Goal: Find contact information: Find contact information

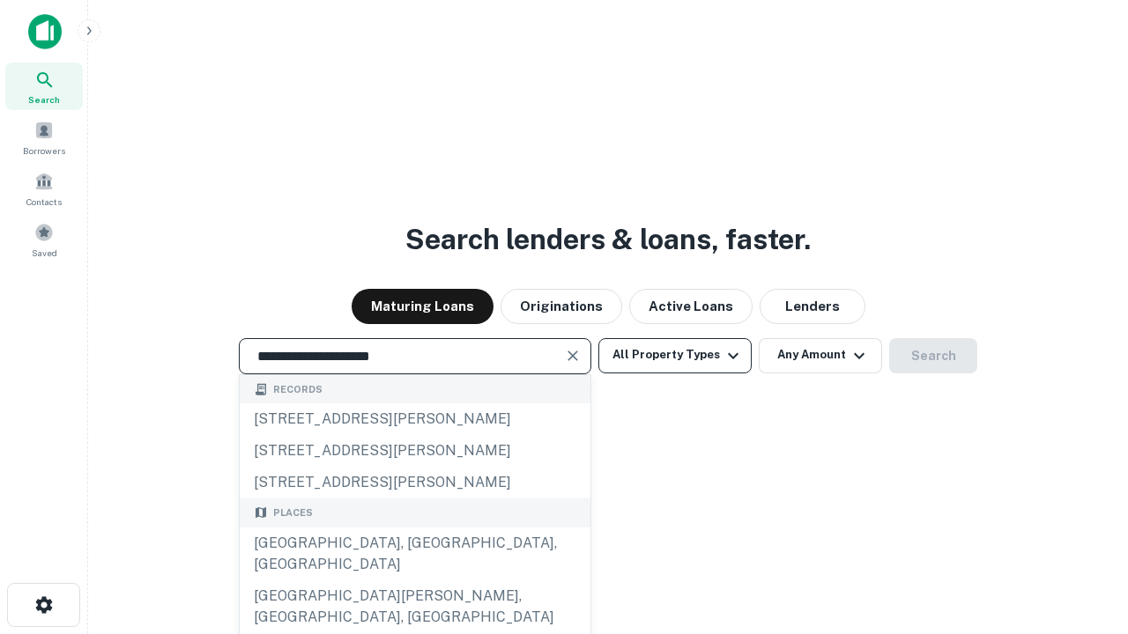
click at [414, 581] on div "Santa Monica, CA, USA" at bounding box center [415, 554] width 351 height 53
click at [675, 355] on button "All Property Types" at bounding box center [674, 355] width 153 height 35
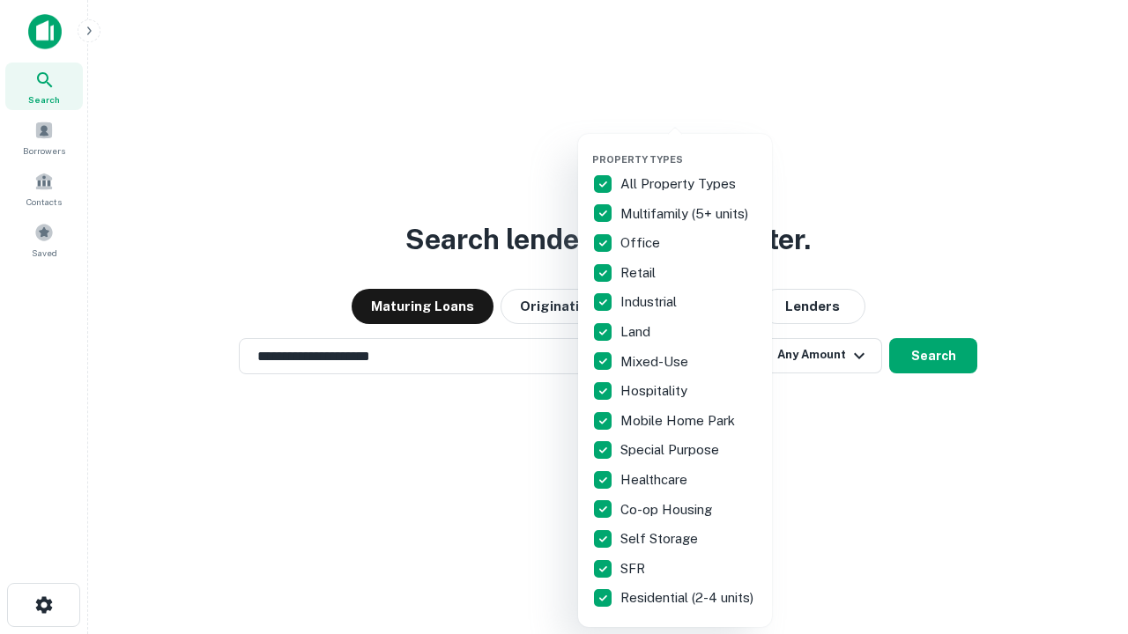
type input "**********"
click at [689, 148] on button "button" at bounding box center [689, 148] width 194 height 1
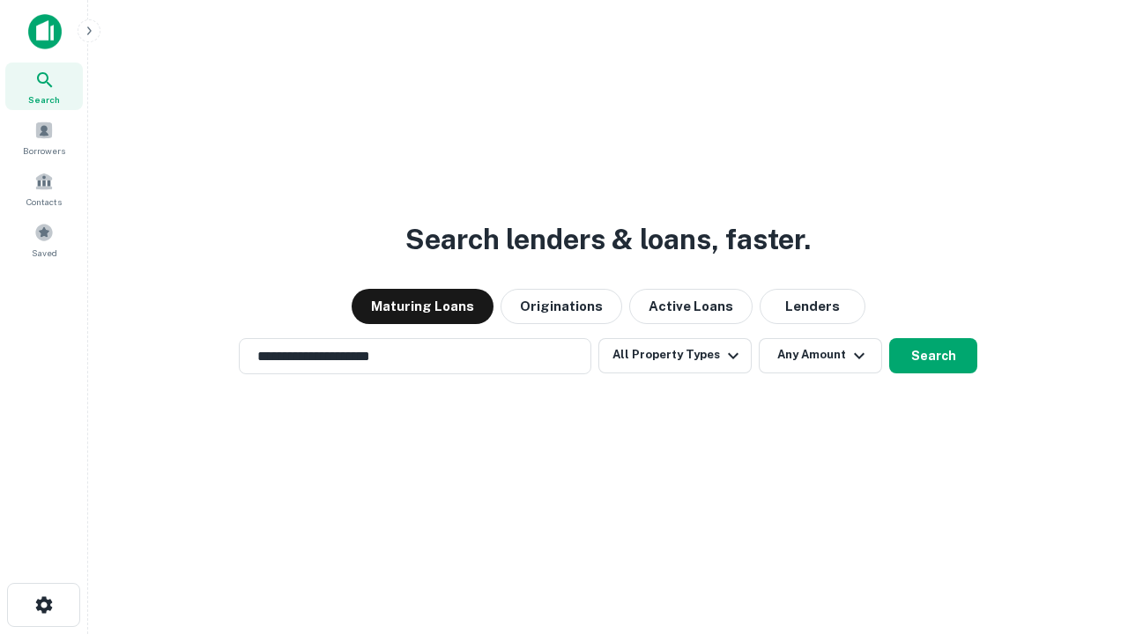
scroll to position [11, 212]
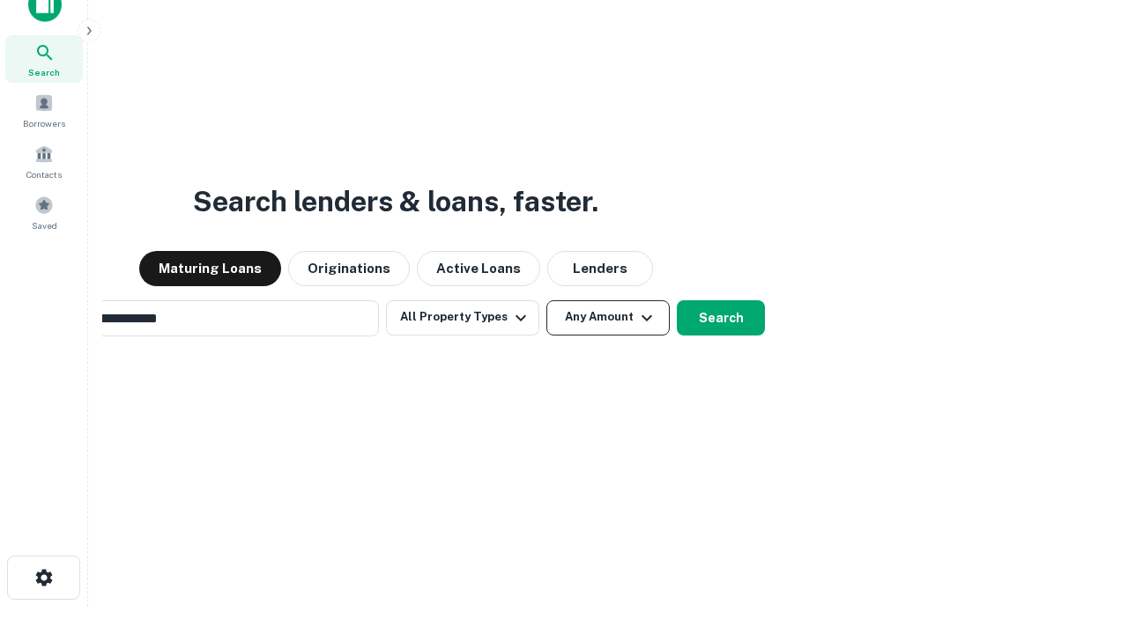
click at [546, 300] on button "Any Amount" at bounding box center [607, 317] width 123 height 35
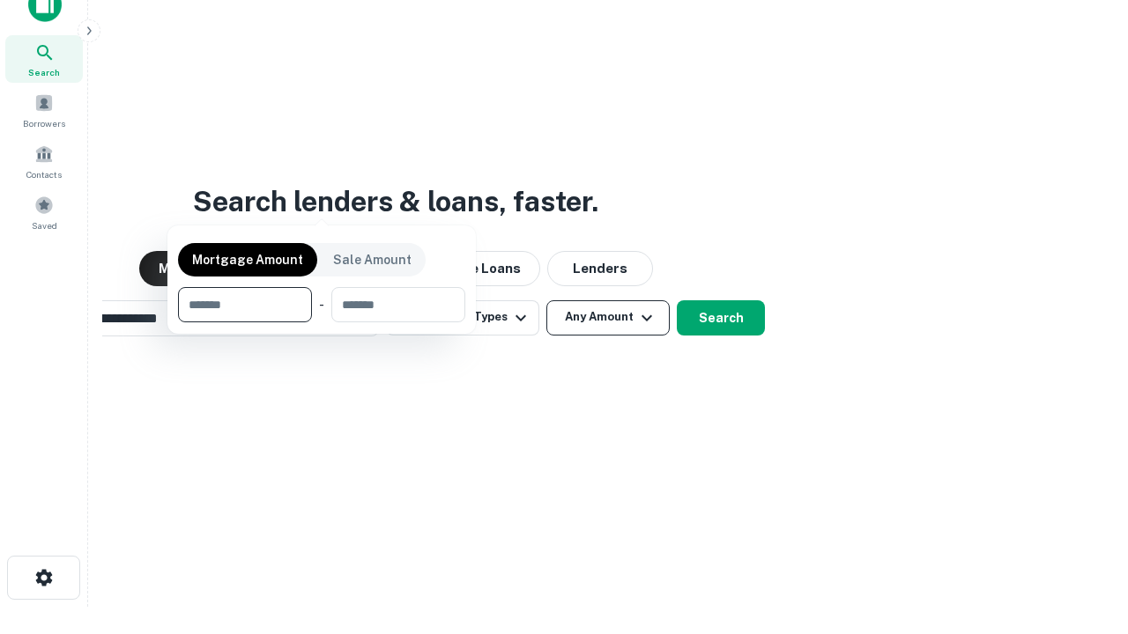
scroll to position [28, 0]
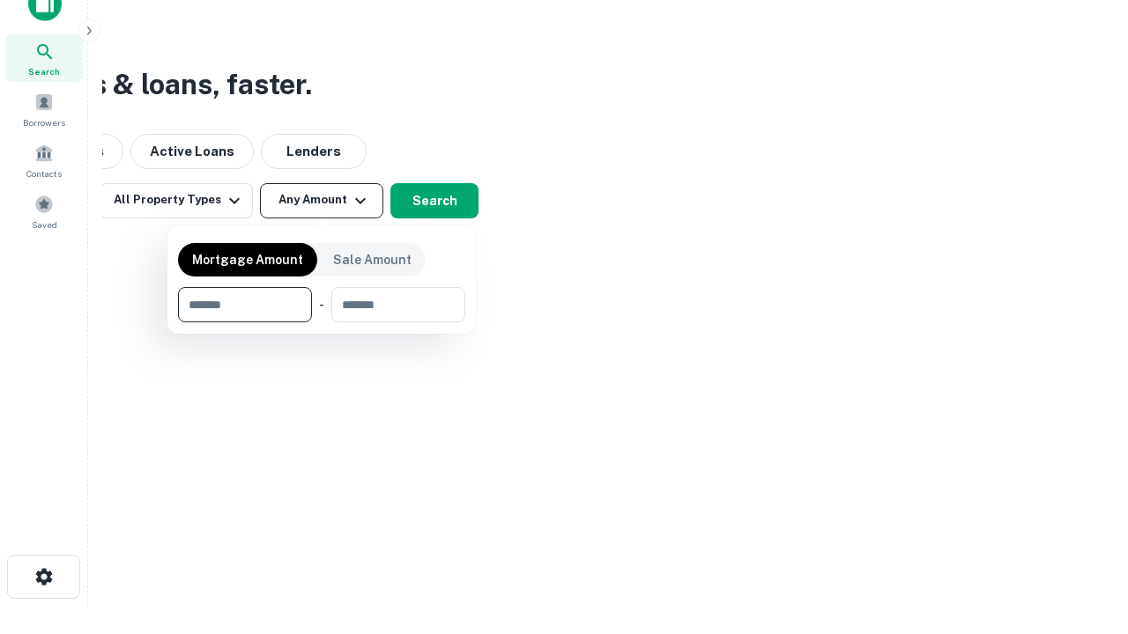
type input "*******"
click at [322, 322] on button "button" at bounding box center [321, 322] width 287 height 1
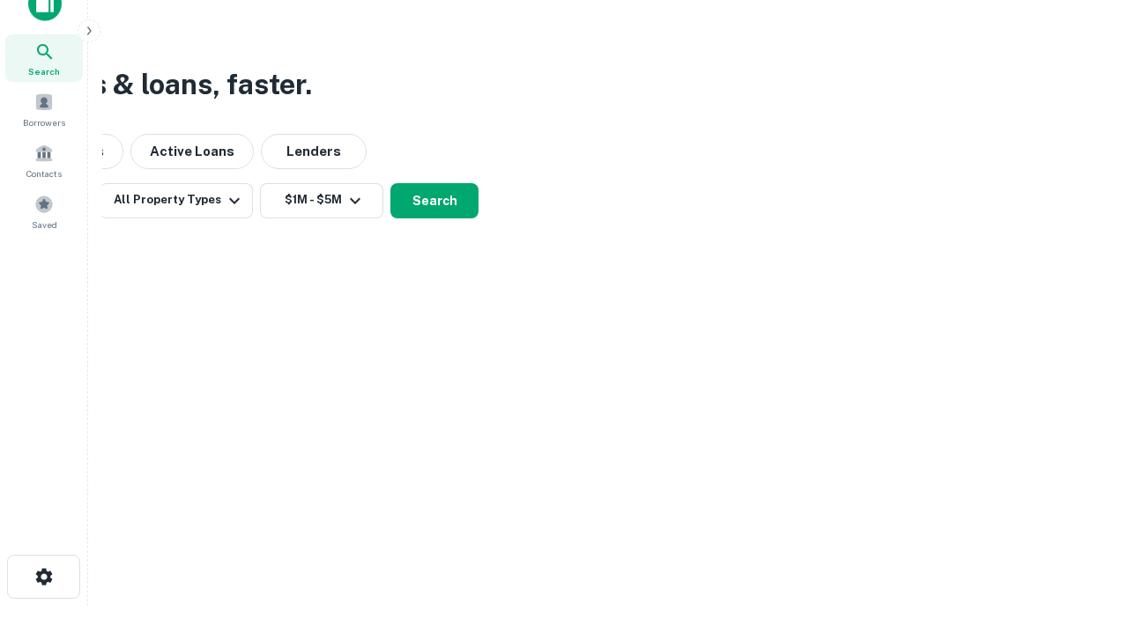
scroll to position [27, 0]
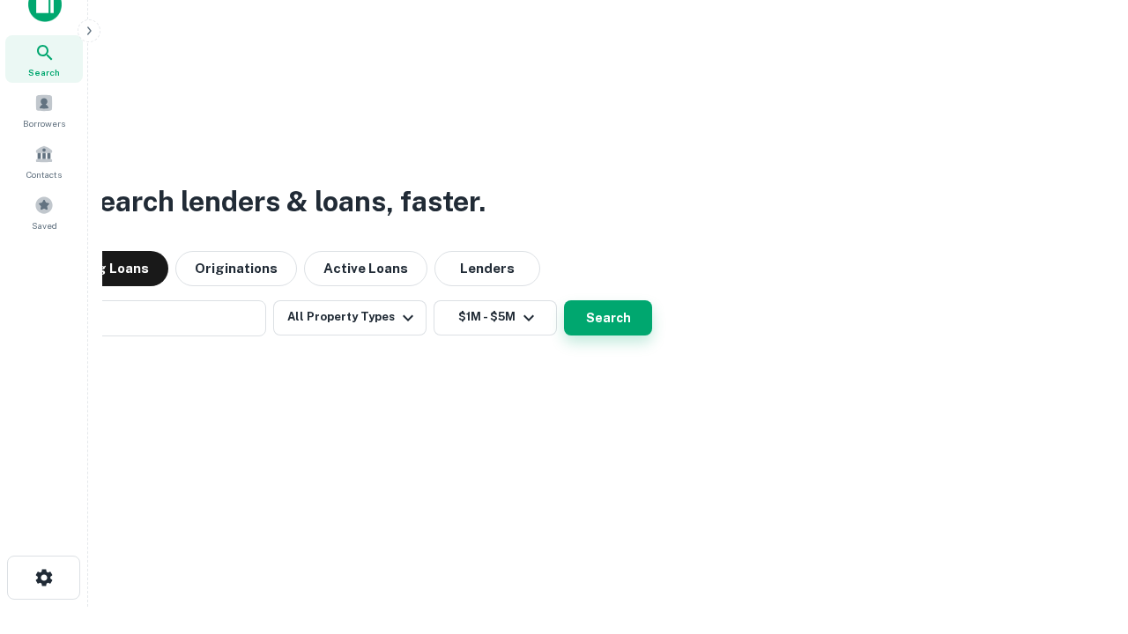
click at [564, 300] on button "Search" at bounding box center [608, 317] width 88 height 35
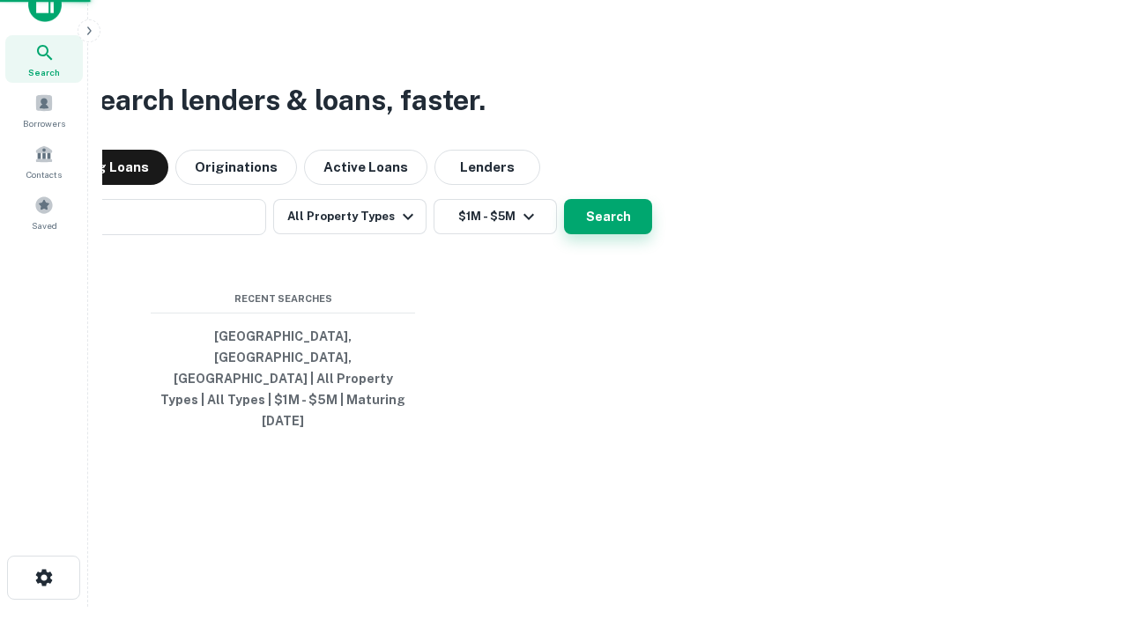
scroll to position [28, 0]
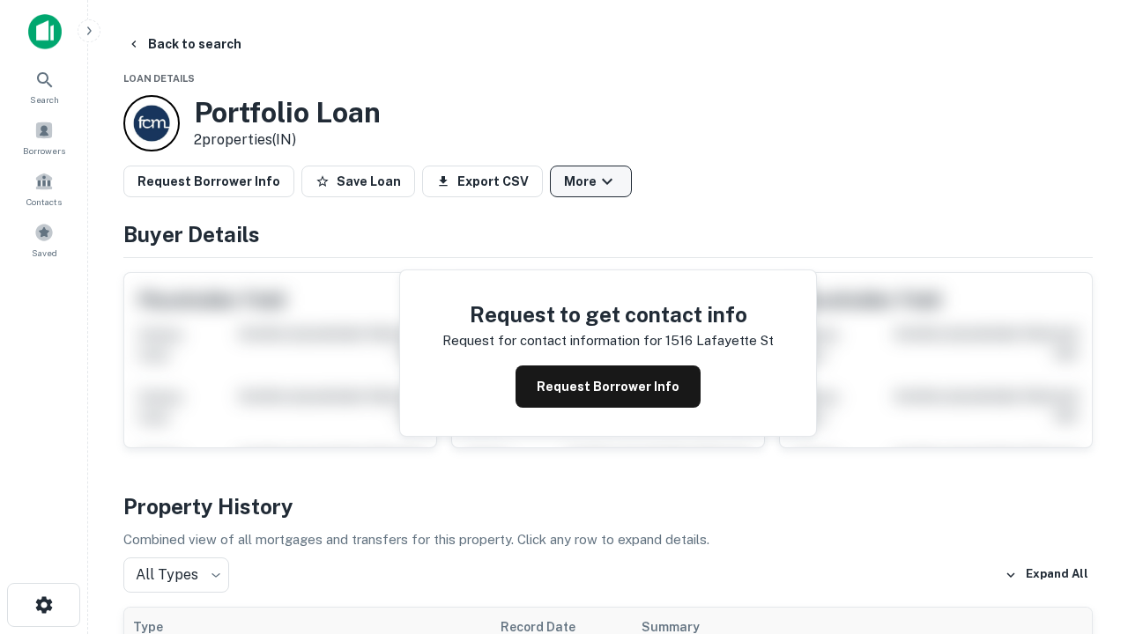
click at [590, 181] on button "More" at bounding box center [591, 182] width 82 height 32
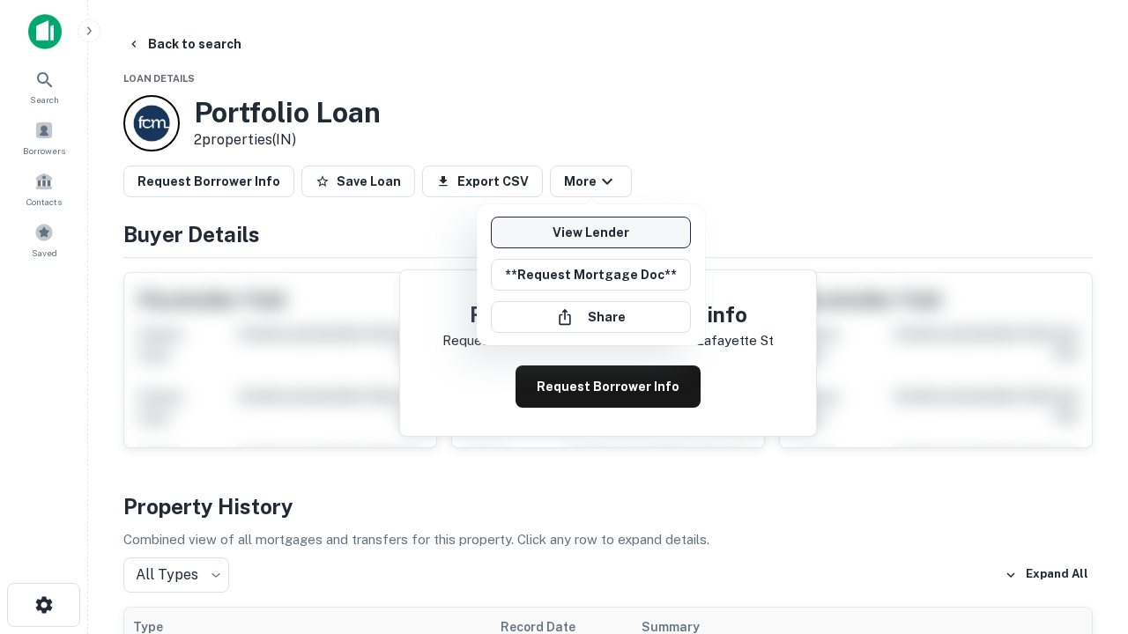
click at [590, 233] on link "View Lender" at bounding box center [591, 233] width 200 height 32
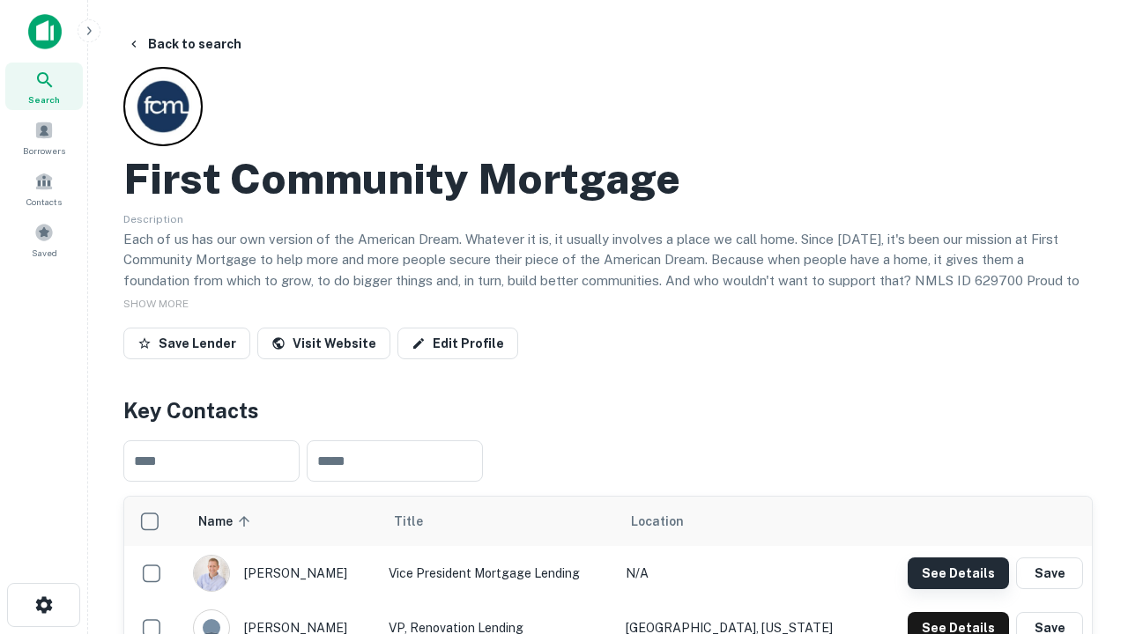
click at [958, 573] on button "See Details" at bounding box center [957, 574] width 101 height 32
click at [43, 605] on icon "button" at bounding box center [43, 605] width 21 height 21
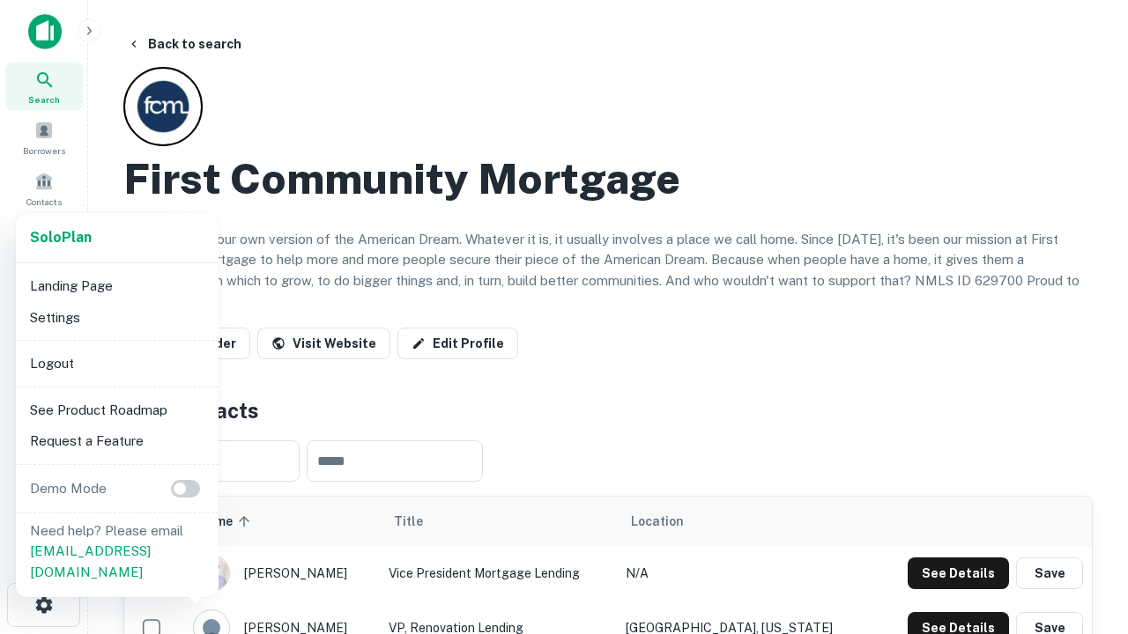
click at [116, 363] on li "Logout" at bounding box center [117, 364] width 189 height 32
